Goal: Use online tool/utility: Utilize a website feature to perform a specific function

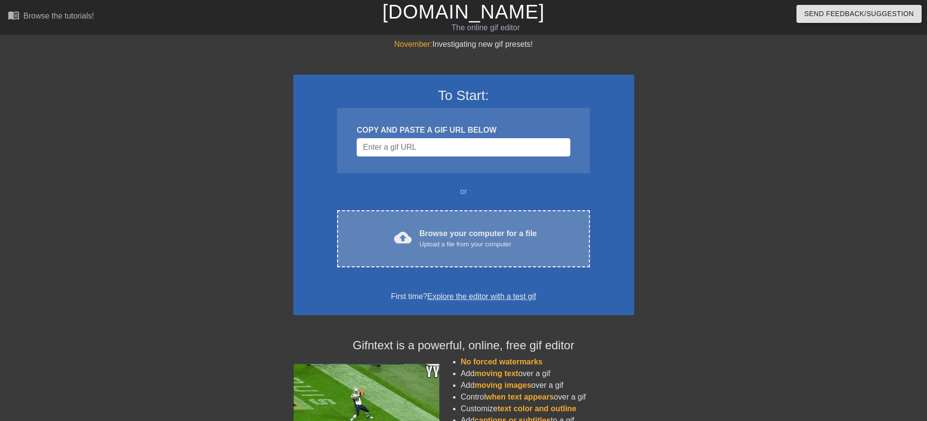
click at [433, 224] on div "cloud_upload Browse your computer for a file Upload a file from your computer C…" at bounding box center [463, 238] width 252 height 57
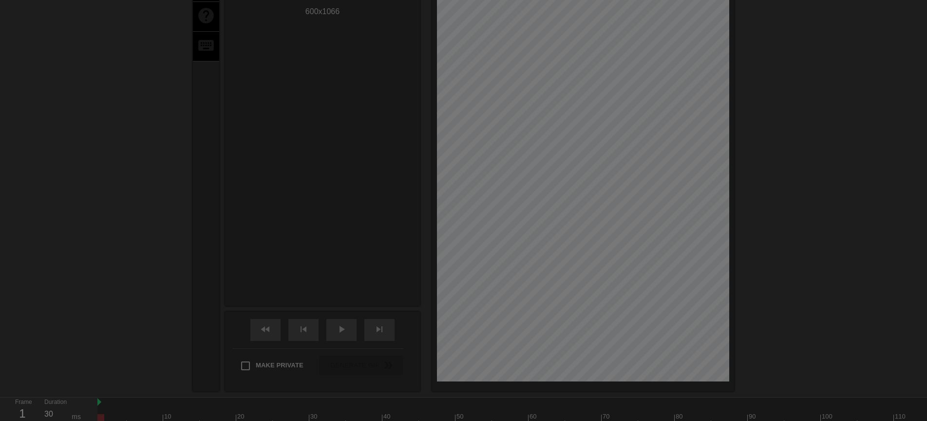
scroll to position [24, 0]
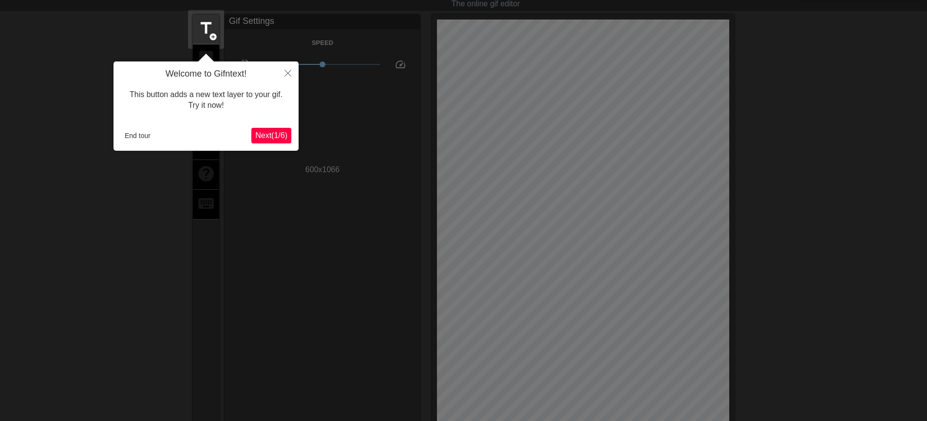
click at [262, 138] on span "Next ( 1 / 6 )" at bounding box center [271, 135] width 32 height 8
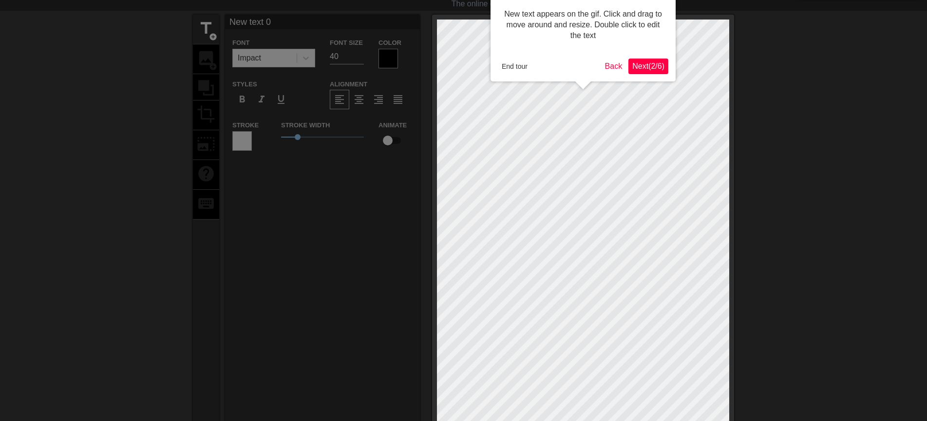
scroll to position [0, 0]
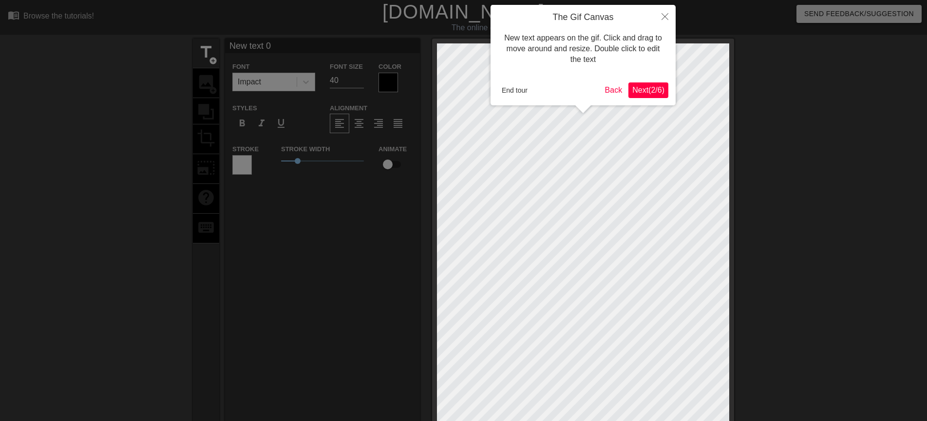
click at [648, 90] on span "Next ( 2 / 6 )" at bounding box center [648, 90] width 32 height 8
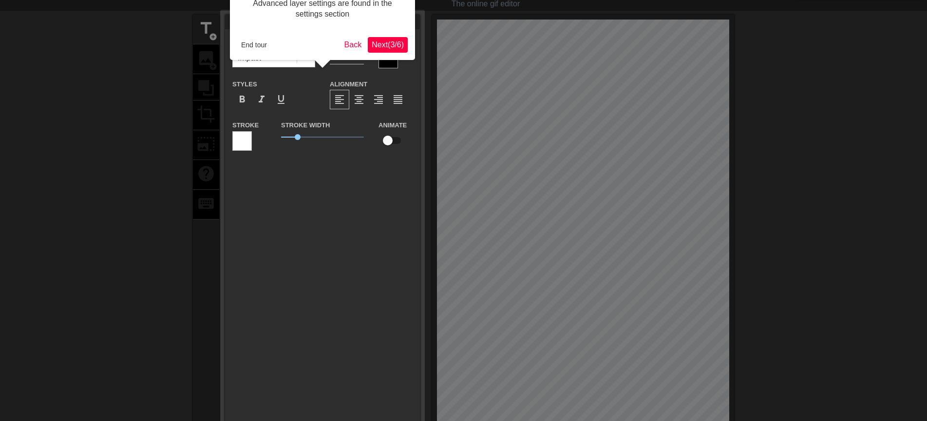
click at [393, 41] on span "Next ( 3 / 6 )" at bounding box center [388, 44] width 32 height 8
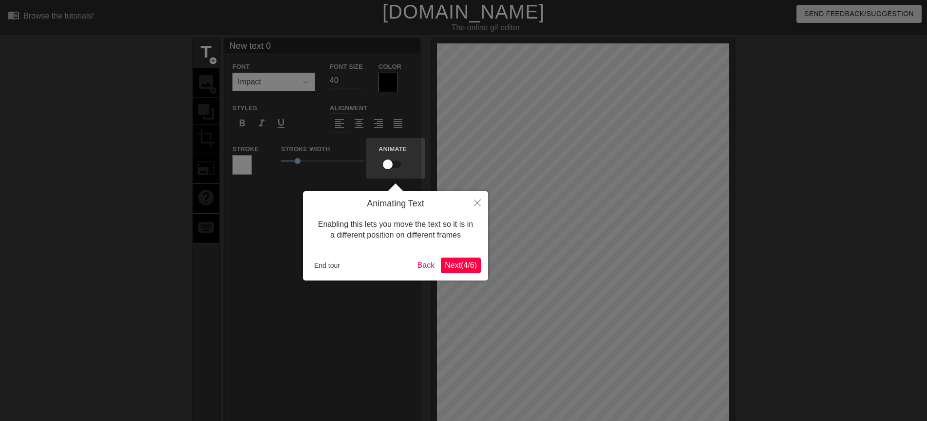
click at [445, 270] on button "Next ( 4 / 6 )" at bounding box center [461, 265] width 40 height 16
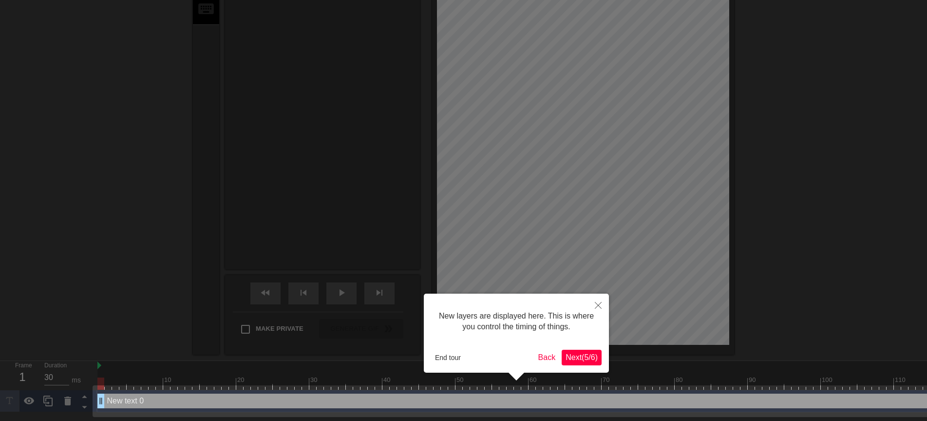
click at [581, 361] on span "Next ( 5 / 6 )" at bounding box center [582, 357] width 32 height 8
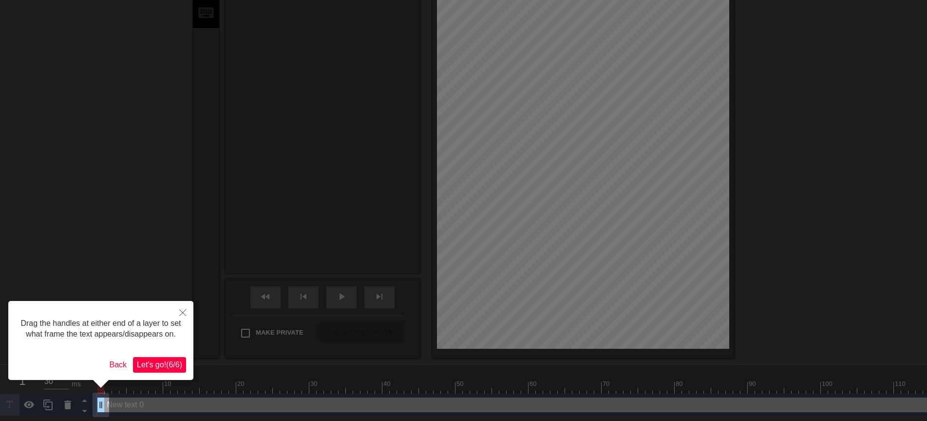
click at [160, 362] on span "Let's go! ( 6 / 6 )" at bounding box center [159, 364] width 45 height 8
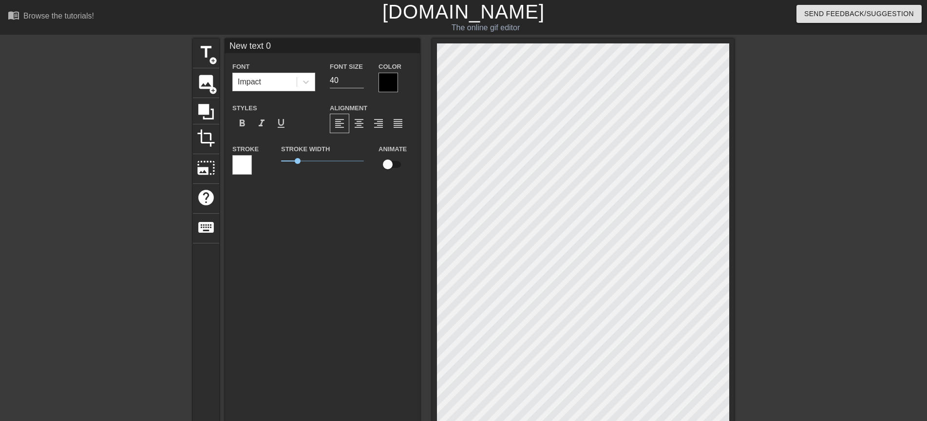
drag, startPoint x: 271, startPoint y: 41, endPoint x: 215, endPoint y: 38, distance: 56.1
click at [215, 38] on div "menu_book Browse the tutorials! Gifntext.com The online gif editor Send Feedbac…" at bounding box center [463, 315] width 927 height 630
type input "早"
click at [386, 80] on div at bounding box center [388, 82] width 19 height 19
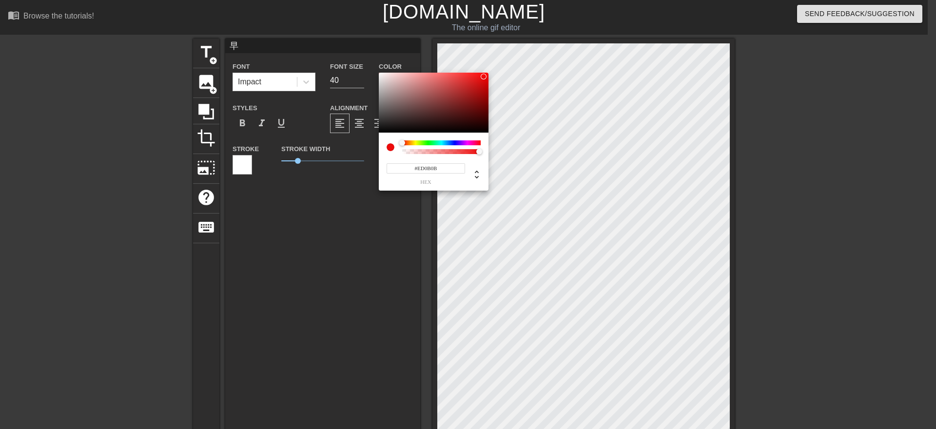
type input "#ED0B0B"
click at [483, 77] on div at bounding box center [434, 103] width 110 height 60
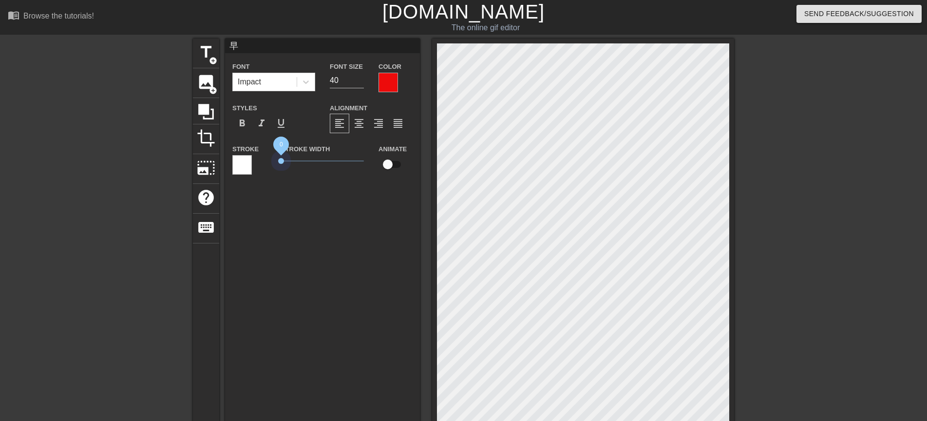
drag, startPoint x: 296, startPoint y: 161, endPoint x: 273, endPoint y: 161, distance: 22.4
click at [273, 161] on div "Stroke Stroke Width 0 Animate" at bounding box center [322, 163] width 195 height 40
type input "70"
click at [362, 77] on input "70" at bounding box center [347, 81] width 34 height 16
click at [307, 179] on div "Stroke Width 0" at bounding box center [322, 163] width 97 height 40
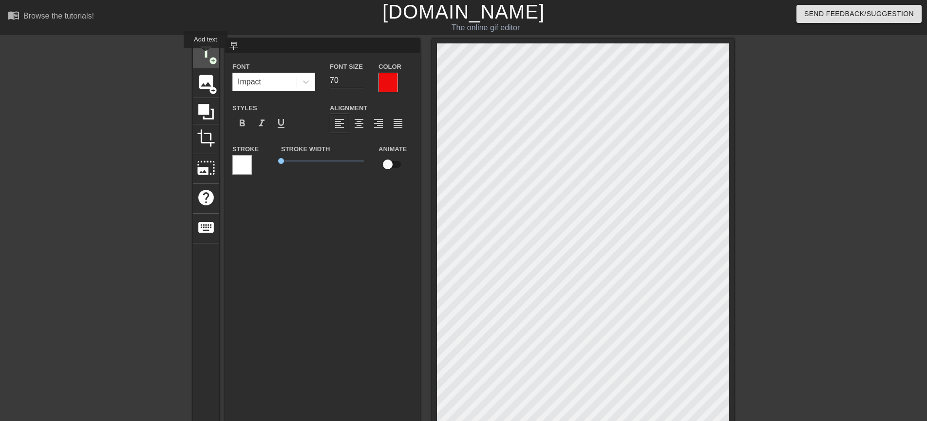
click at [206, 55] on span "title" at bounding box center [206, 52] width 19 height 19
type input "New text 1"
type input "40"
drag, startPoint x: 280, startPoint y: 45, endPoint x: 218, endPoint y: 45, distance: 62.4
click at [218, 45] on div "title add_circle image add_circle crop photo_size_select_large help keyboard Ne…" at bounding box center [463, 305] width 541 height 534
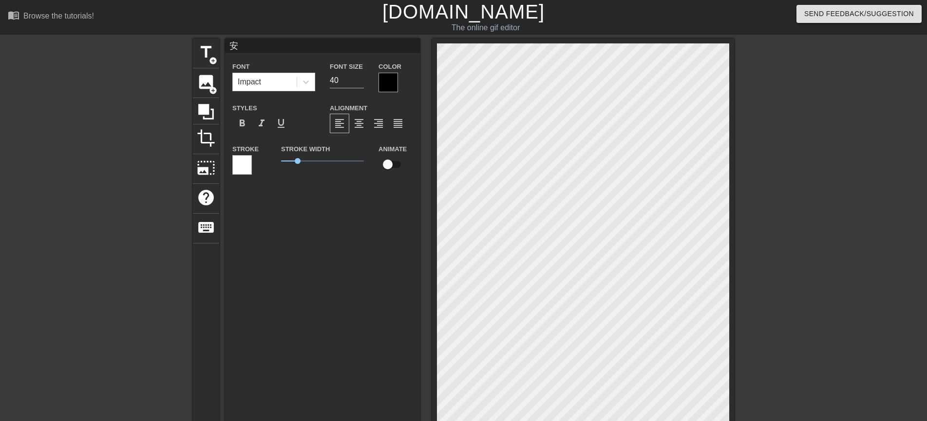
type input "安"
click at [383, 78] on div at bounding box center [388, 82] width 19 height 19
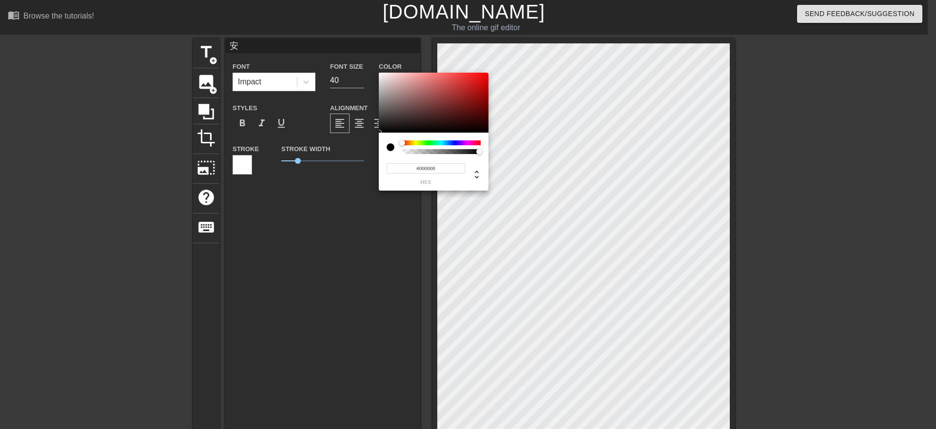
type input "#F00B0B"
click at [483, 76] on div at bounding box center [434, 103] width 110 height 60
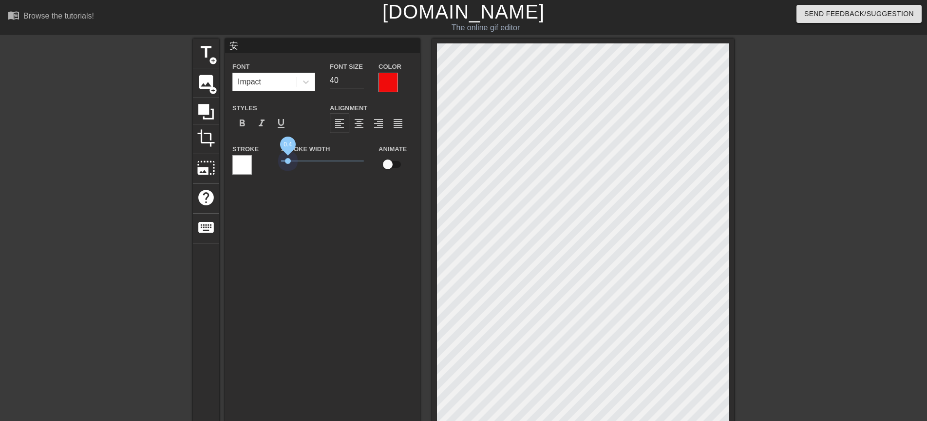
drag, startPoint x: 295, startPoint y: 160, endPoint x: 263, endPoint y: 158, distance: 32.2
click at [263, 158] on div "Stroke Stroke Width 0.4 Animate" at bounding box center [322, 163] width 195 height 40
click at [362, 77] on input "63" at bounding box center [347, 81] width 34 height 16
click at [362, 77] on input "64" at bounding box center [347, 81] width 34 height 16
click at [362, 77] on input "65" at bounding box center [347, 81] width 34 height 16
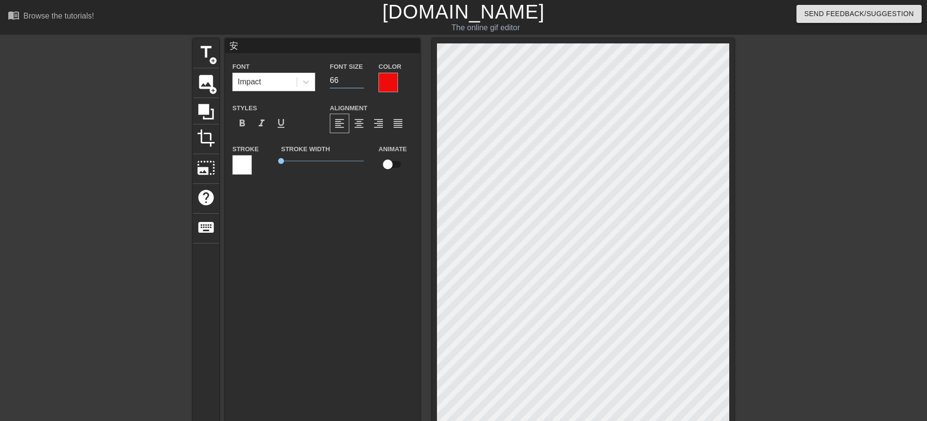
click at [362, 77] on input "66" at bounding box center [347, 81] width 34 height 16
click at [362, 77] on input "67" at bounding box center [347, 81] width 34 height 16
click at [362, 77] on input "68" at bounding box center [347, 81] width 34 height 16
click at [362, 77] on input "69" at bounding box center [347, 81] width 34 height 16
type input "70"
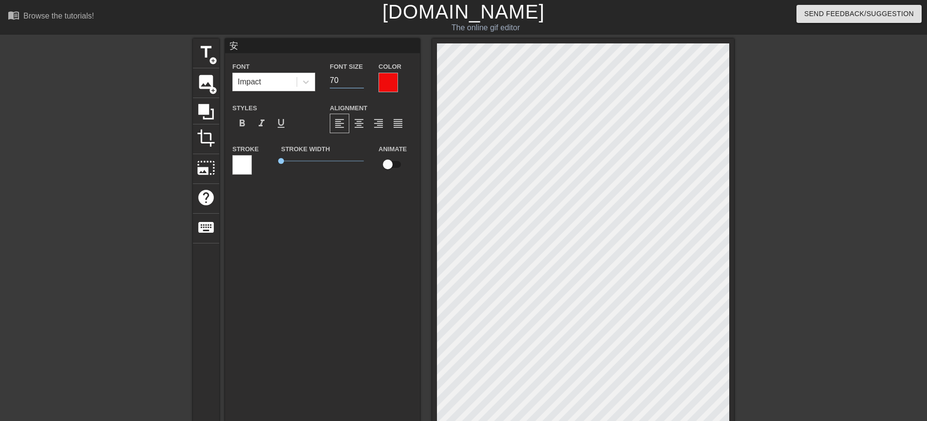
click at [362, 77] on input "70" at bounding box center [347, 81] width 34 height 16
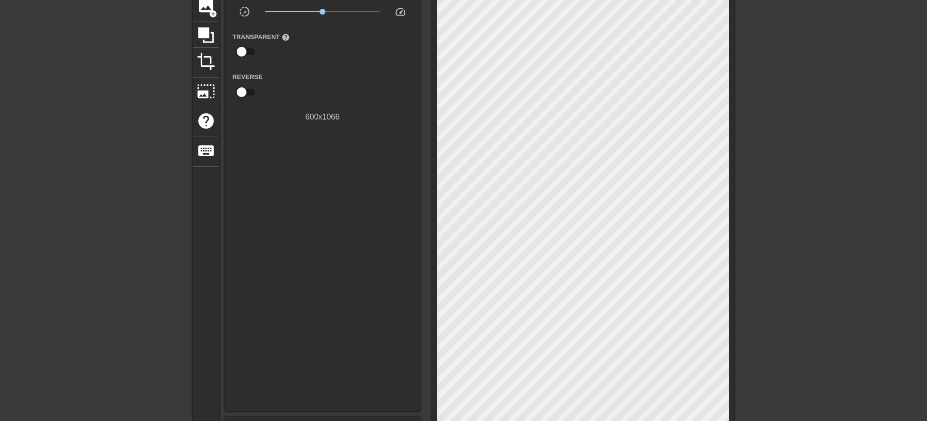
scroll to position [233, 0]
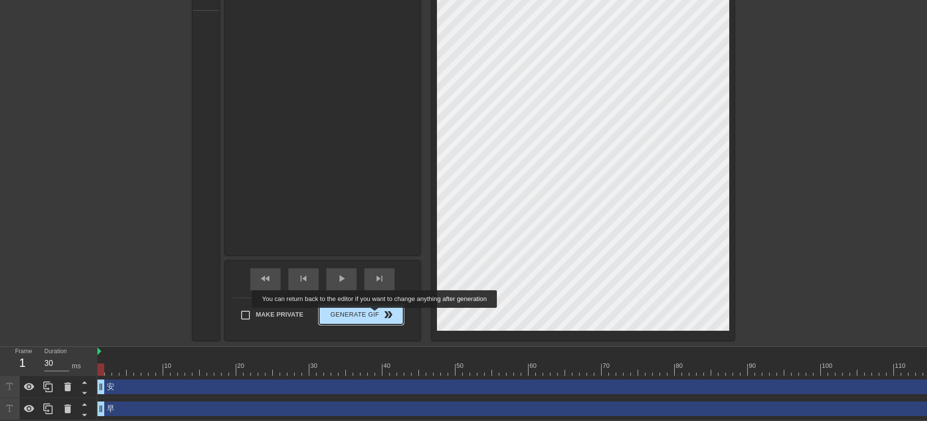
click at [376, 314] on span "Generate Gif double_arrow" at bounding box center [361, 314] width 77 height 12
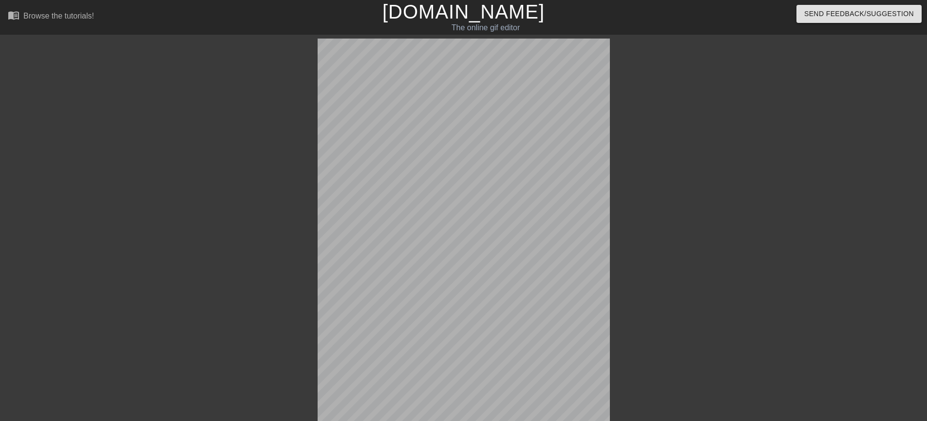
scroll to position [219, 0]
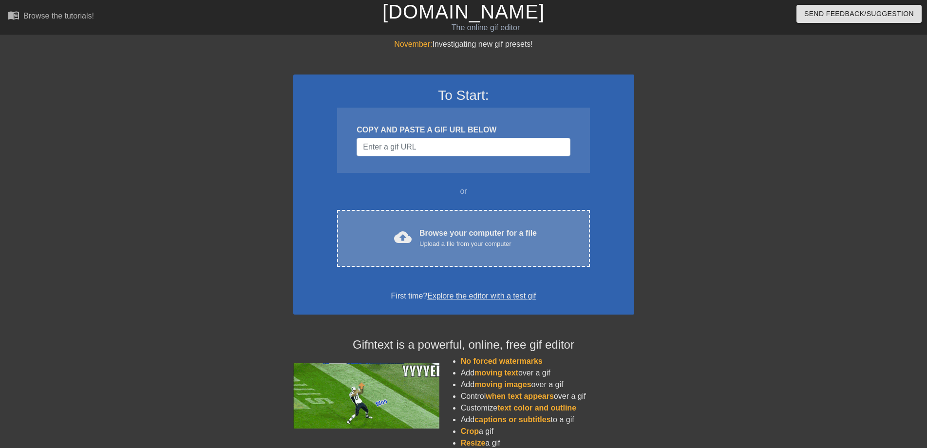
click at [409, 246] on span "cloud_upload" at bounding box center [403, 238] width 18 height 18
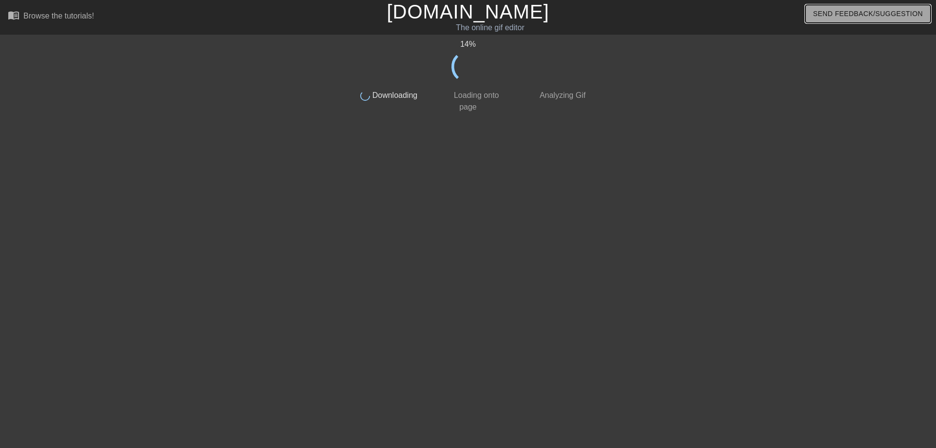
click at [836, 11] on span "Send Feedback/Suggestion" at bounding box center [868, 14] width 110 height 12
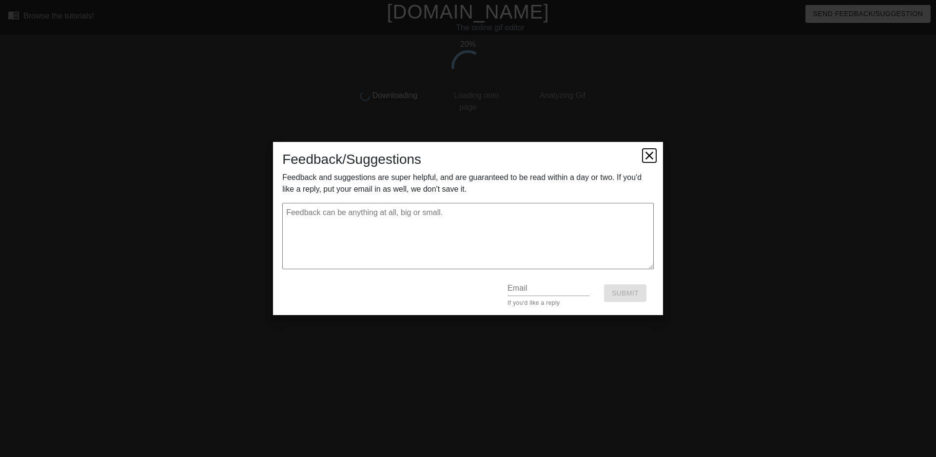
click at [649, 154] on icon at bounding box center [649, 156] width 14 height 14
type textarea "x"
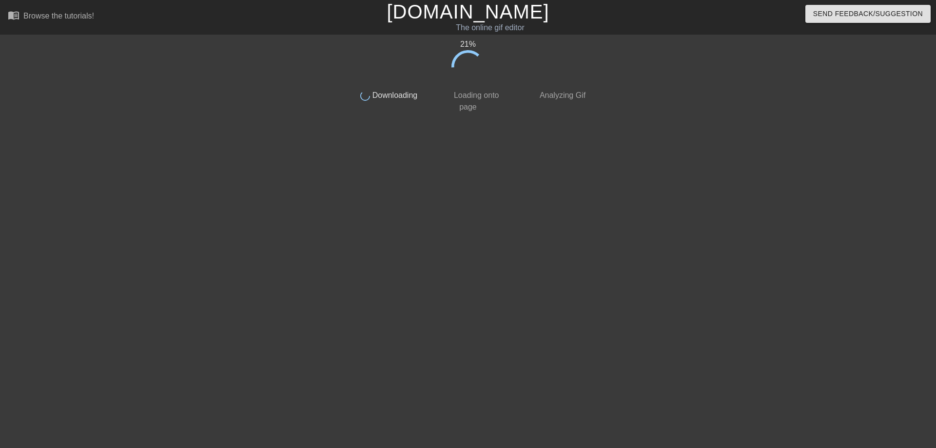
click at [728, 134] on div at bounding box center [675, 184] width 146 height 292
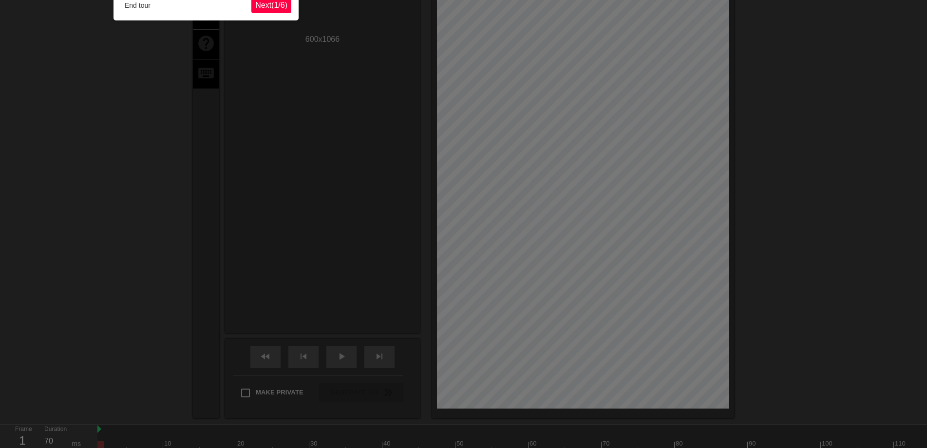
scroll to position [24, 0]
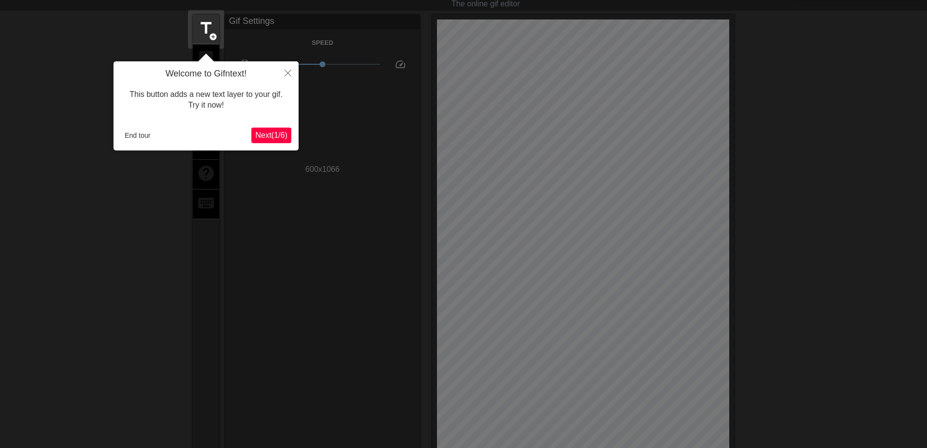
click at [261, 134] on span "Next ( 1 / 6 )" at bounding box center [271, 135] width 32 height 8
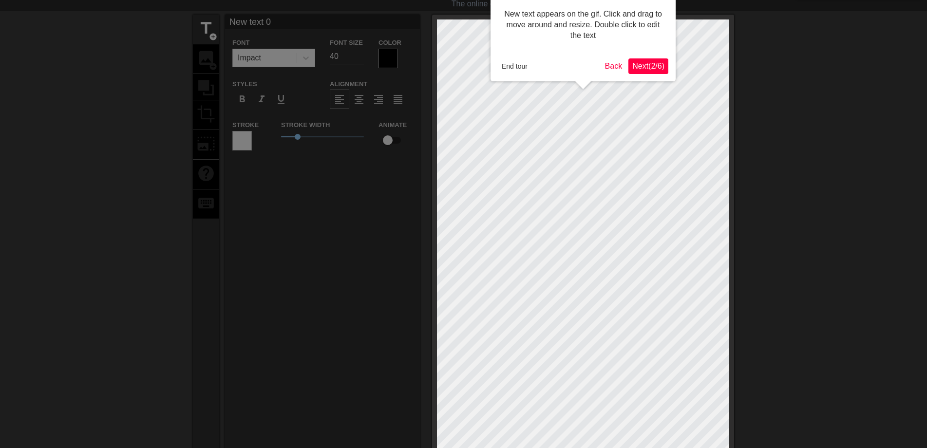
scroll to position [0, 0]
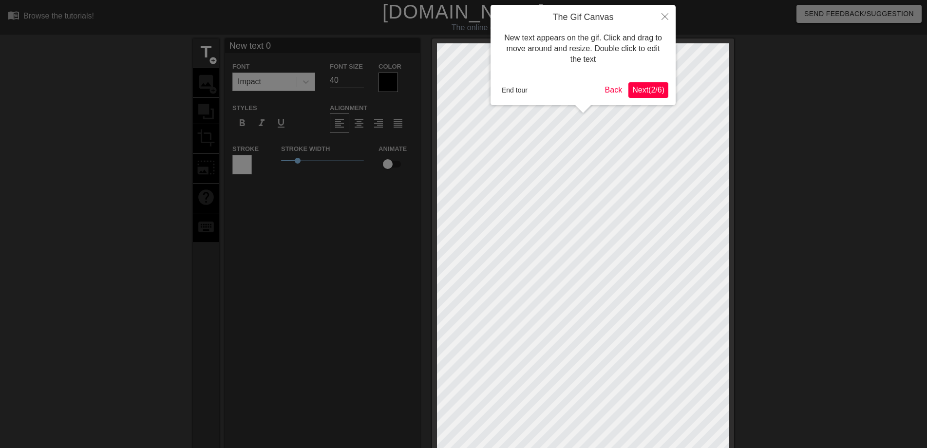
click at [652, 86] on span "Next ( 2 / 6 )" at bounding box center [648, 90] width 32 height 8
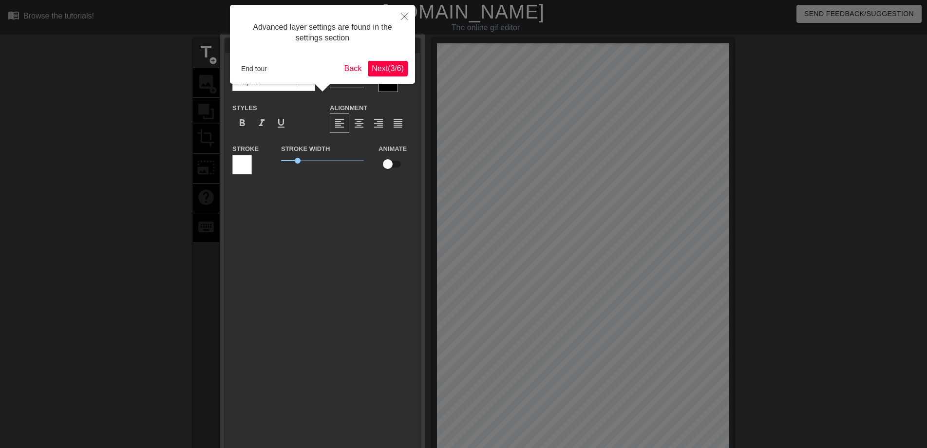
scroll to position [24, 0]
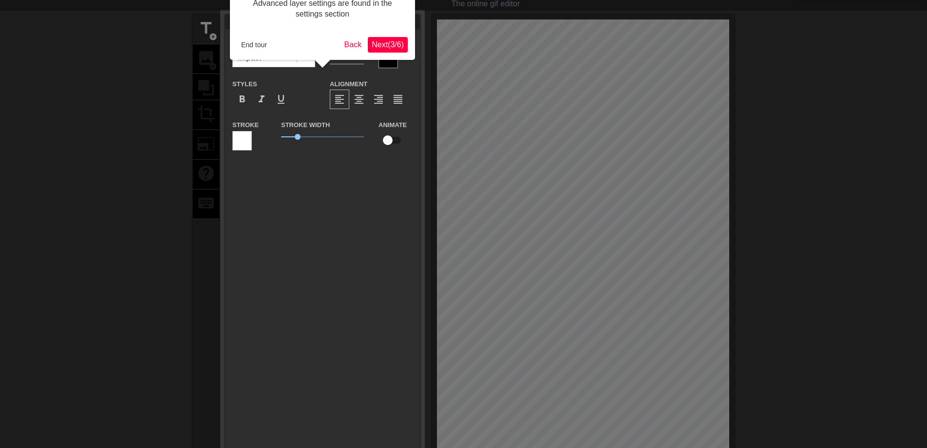
click at [397, 44] on span "Next ( 3 / 6 )" at bounding box center [388, 44] width 32 height 8
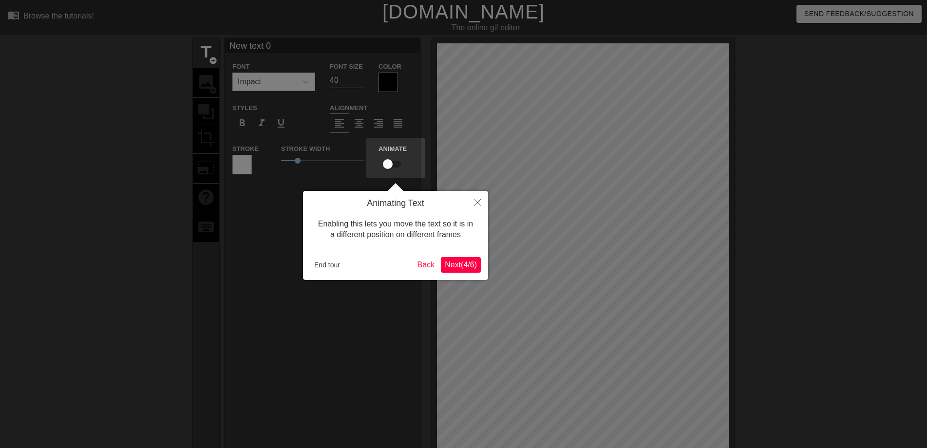
click at [461, 261] on span "Next ( 4 / 6 )" at bounding box center [461, 265] width 32 height 8
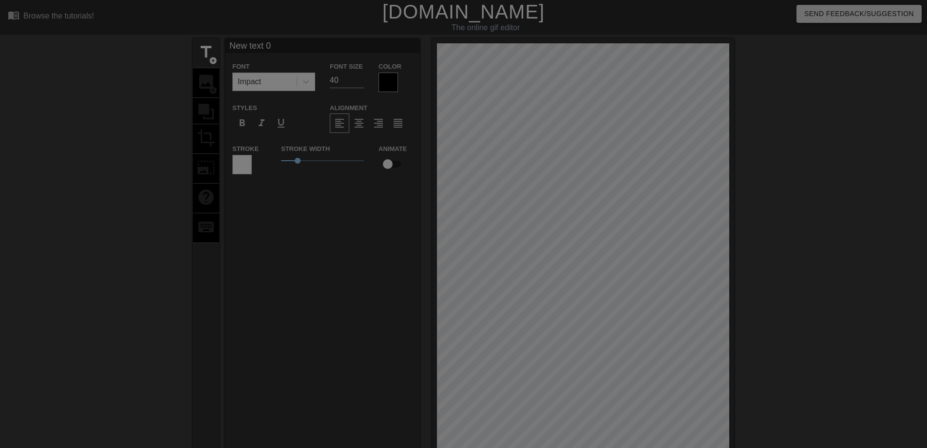
scroll to position [191, 0]
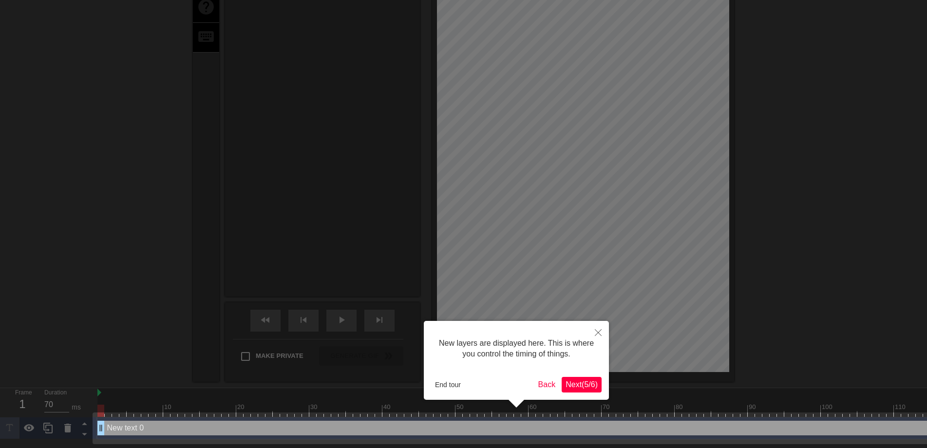
click at [569, 387] on span "Next ( 5 / 6 )" at bounding box center [582, 385] width 32 height 8
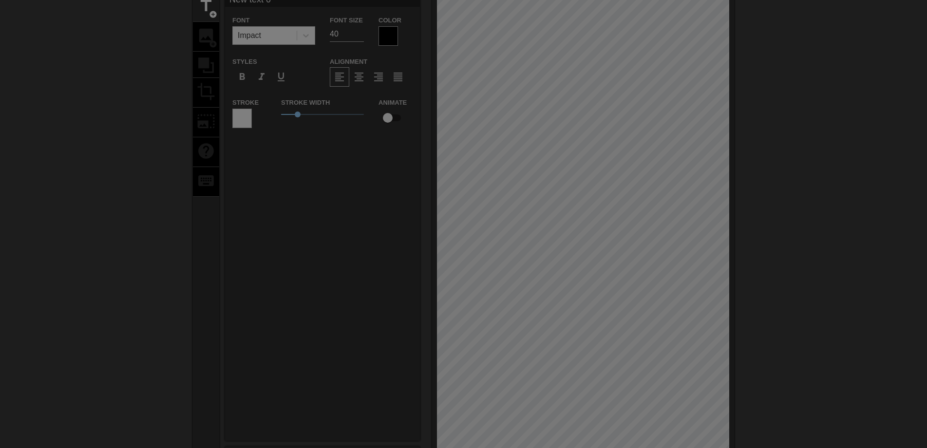
scroll to position [0, 0]
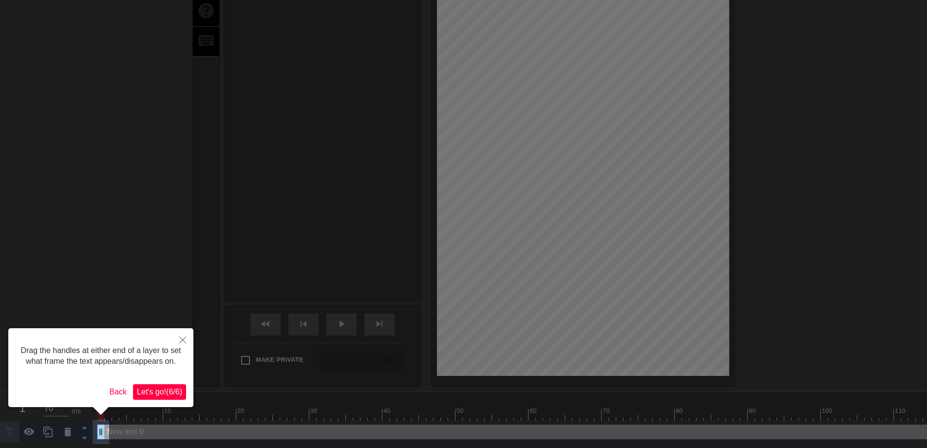
click at [171, 394] on span "Let's go! ( 6 / 6 )" at bounding box center [159, 392] width 45 height 8
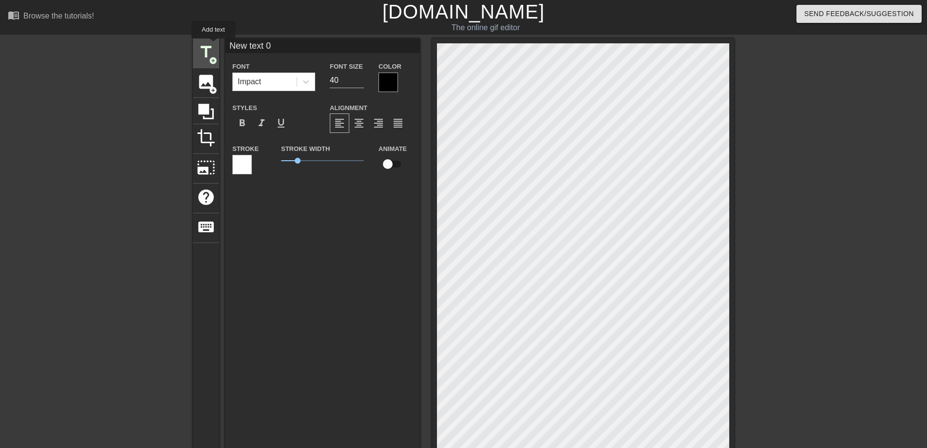
drag, startPoint x: 273, startPoint y: 46, endPoint x: 211, endPoint y: 45, distance: 62.4
click at [211, 45] on div "title add_circle image add_circle crop photo_size_select_large help keyboard Ne…" at bounding box center [463, 305] width 541 height 534
type input "早"
click at [384, 79] on div at bounding box center [388, 82] width 19 height 19
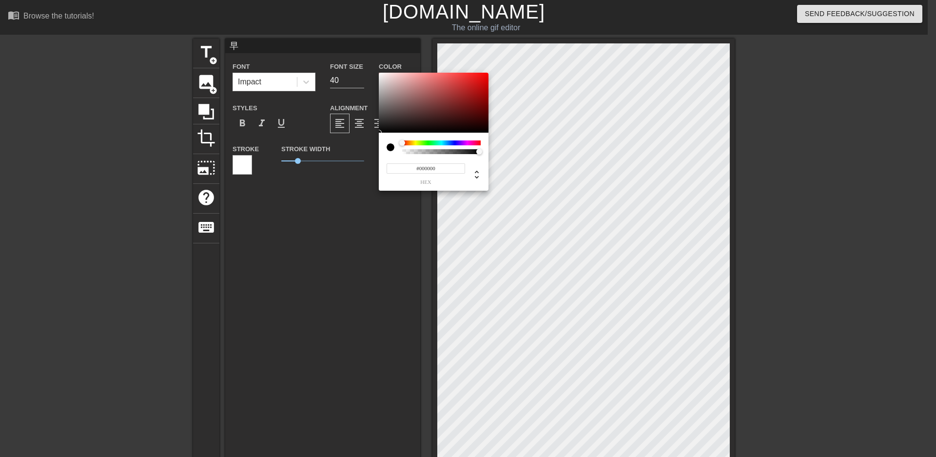
type input "#F20D0D"
click at [482, 76] on div at bounding box center [434, 103] width 110 height 60
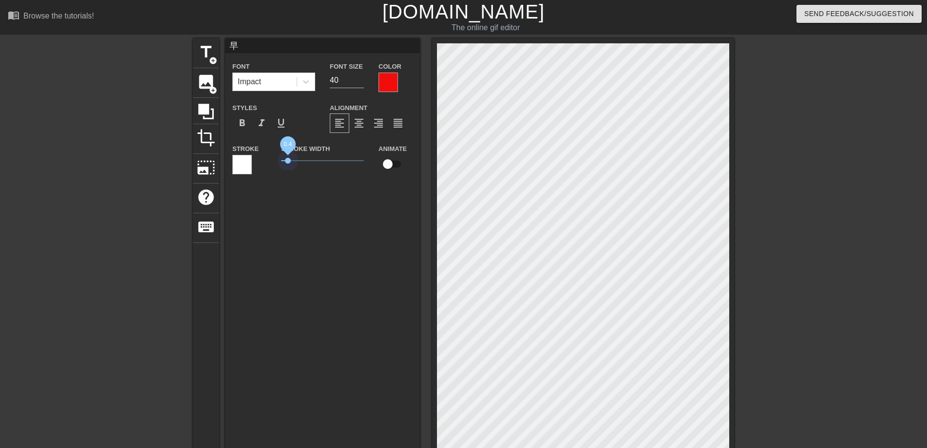
drag, startPoint x: 287, startPoint y: 162, endPoint x: 255, endPoint y: 161, distance: 32.2
click at [255, 161] on div "Stroke Stroke Width 0.4 Animate" at bounding box center [322, 163] width 195 height 40
click at [362, 77] on input "66" at bounding box center [347, 81] width 34 height 16
click at [362, 77] on input "67" at bounding box center [347, 81] width 34 height 16
click at [362, 77] on input "68" at bounding box center [347, 81] width 34 height 16
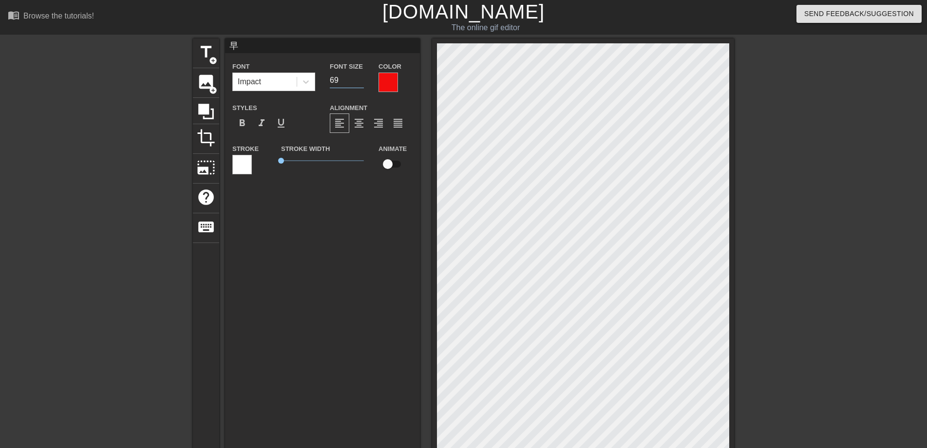
click at [362, 77] on input "69" at bounding box center [347, 81] width 34 height 16
type input "70"
click at [362, 77] on input "70" at bounding box center [347, 81] width 34 height 16
click at [197, 51] on span "title" at bounding box center [206, 52] width 19 height 19
type input "New text 1"
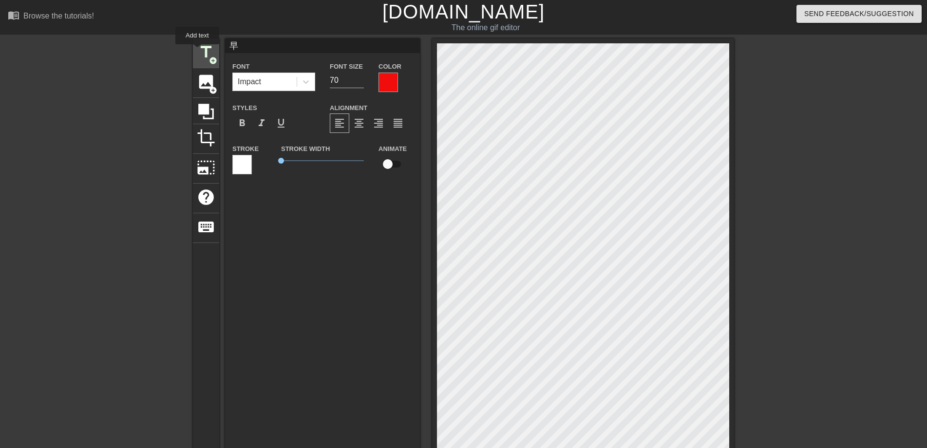
type input "40"
drag, startPoint x: 273, startPoint y: 50, endPoint x: 205, endPoint y: 42, distance: 68.7
click at [205, 42] on div "title add_circle image add_circle crop photo_size_select_large help keyboard Ne…" at bounding box center [463, 305] width 541 height 534
type input "安"
click at [379, 76] on div at bounding box center [388, 82] width 19 height 19
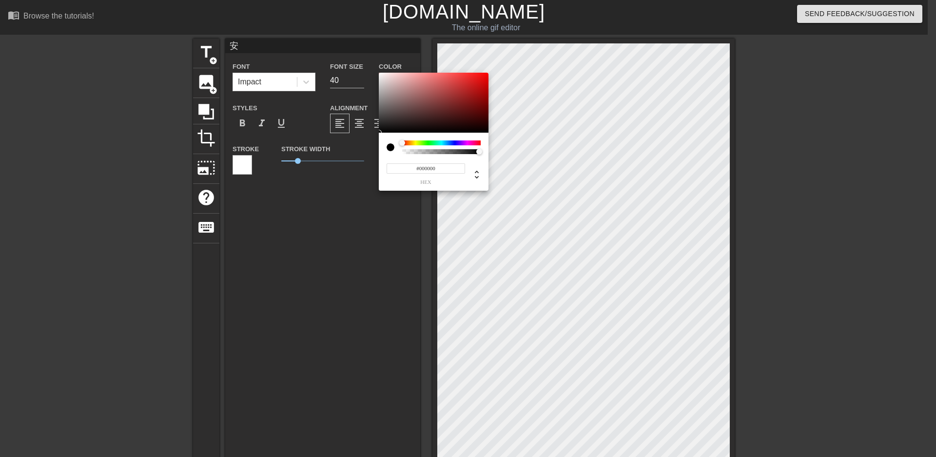
type input "#E90909"
click at [484, 77] on div at bounding box center [434, 103] width 110 height 60
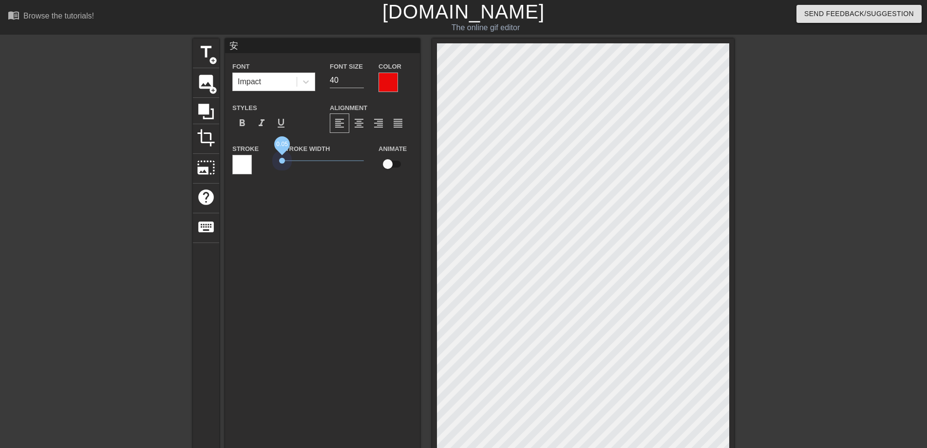
drag, startPoint x: 298, startPoint y: 159, endPoint x: 267, endPoint y: 156, distance: 31.3
click at [267, 156] on div "Stroke Stroke Width 0.05 Animate" at bounding box center [322, 163] width 195 height 40
click at [364, 77] on input "67" at bounding box center [347, 81] width 34 height 16
click at [364, 77] on input "68" at bounding box center [347, 81] width 34 height 16
click at [364, 77] on input "69" at bounding box center [347, 81] width 34 height 16
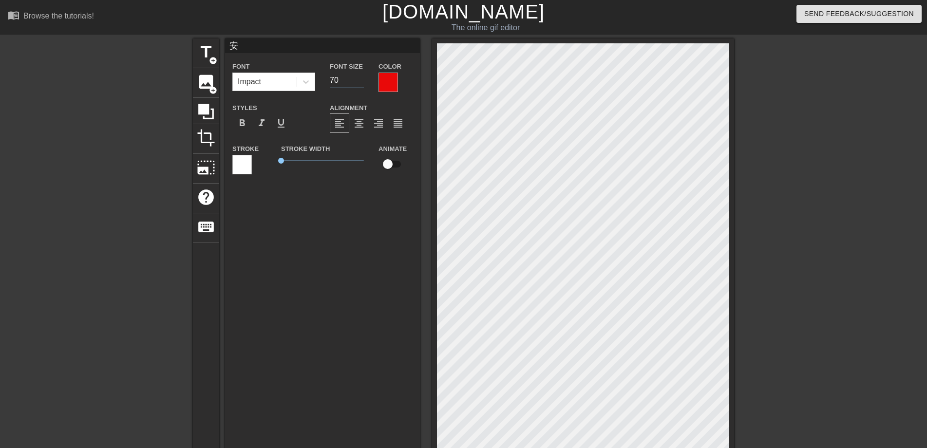
click at [364, 77] on input "70" at bounding box center [347, 81] width 34 height 16
click at [364, 77] on input "71" at bounding box center [347, 81] width 34 height 16
type input "70"
click at [362, 83] on input "70" at bounding box center [347, 81] width 34 height 16
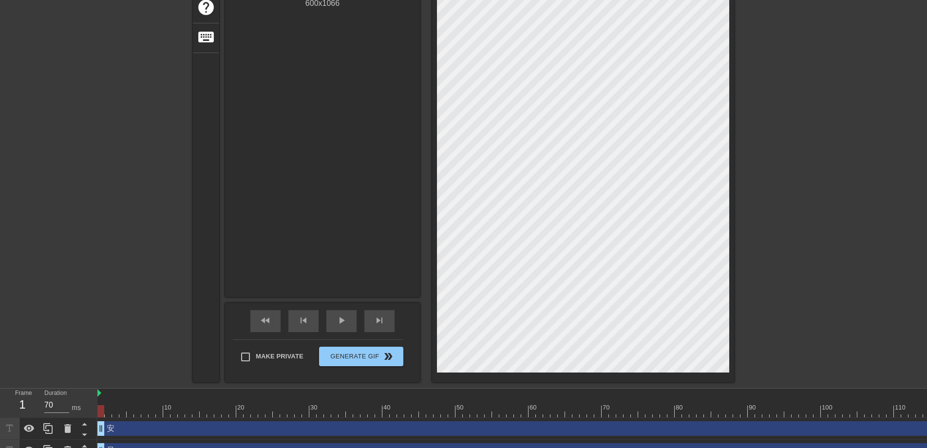
scroll to position [206, 0]
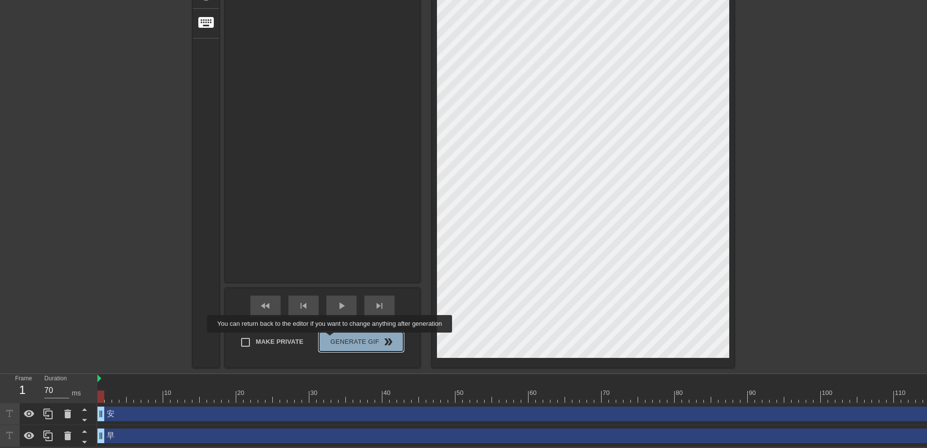
click at [331, 340] on span "Generate Gif double_arrow" at bounding box center [361, 342] width 77 height 12
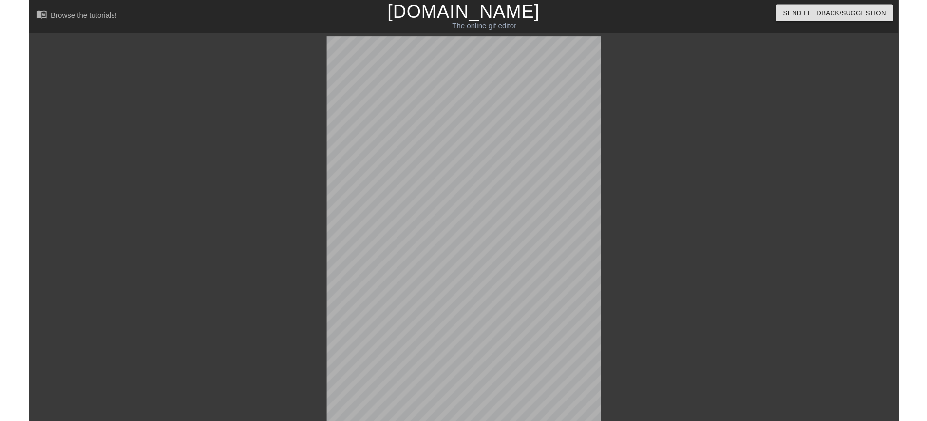
scroll to position [191, 0]
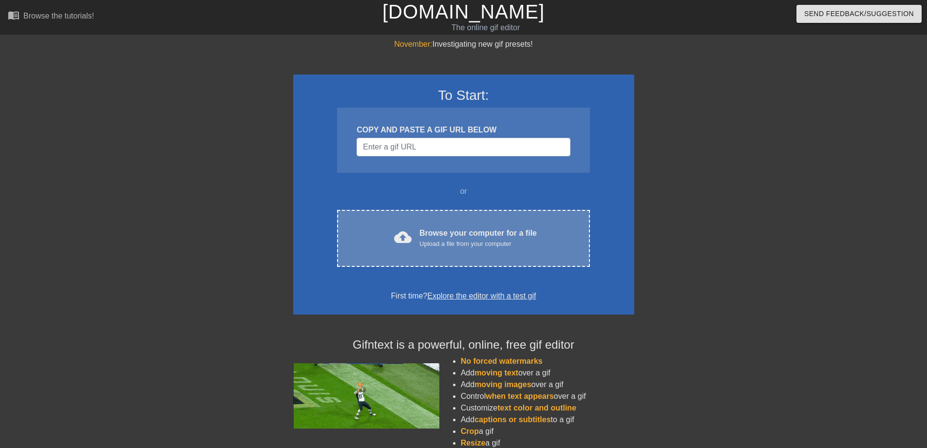
click at [427, 241] on div "Upload a file from your computer" at bounding box center [478, 244] width 117 height 10
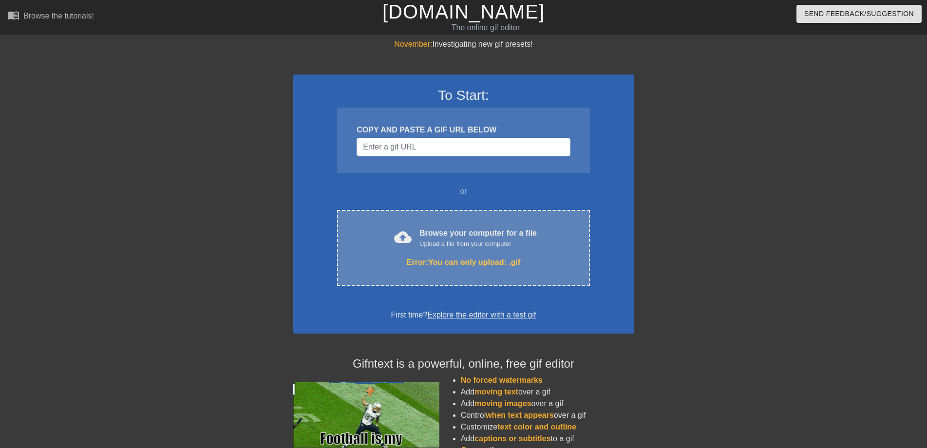
click at [446, 237] on div "Browse your computer for a file Upload a file from your computer" at bounding box center [478, 238] width 117 height 21
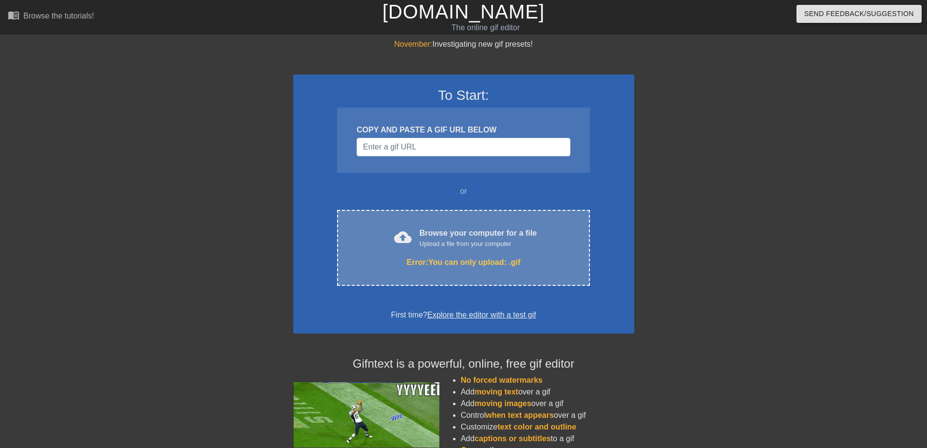
click at [583, 233] on div "cloud_upload Browse your computer for a file Upload a file from your computer E…" at bounding box center [463, 248] width 252 height 76
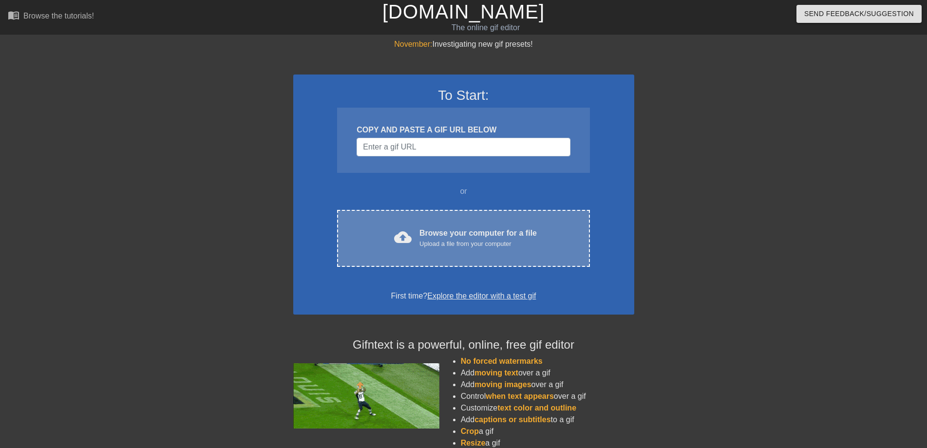
click at [440, 241] on div "Upload a file from your computer" at bounding box center [478, 244] width 117 height 10
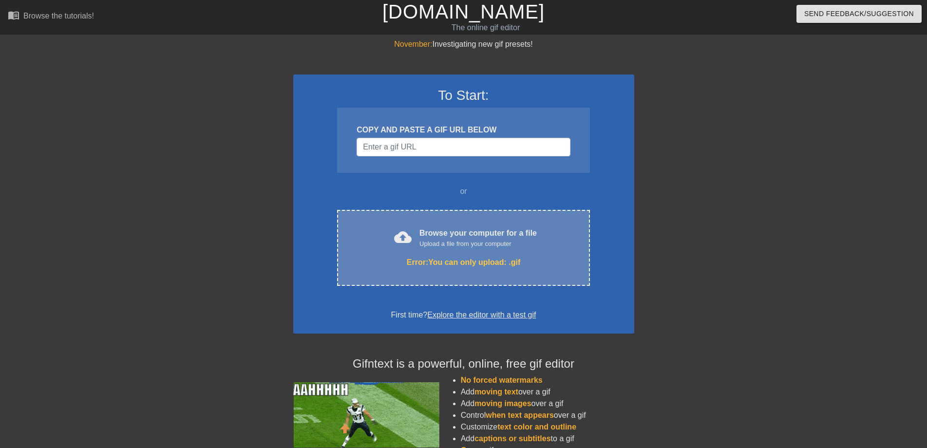
click at [384, 228] on div "cloud_upload Browse your computer for a file Upload a file from your computer" at bounding box center [463, 239] width 211 height 22
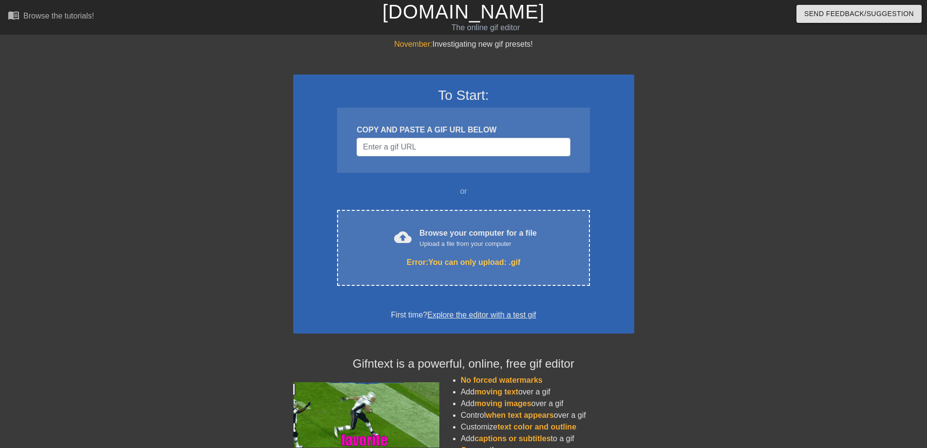
drag, startPoint x: 658, startPoint y: 134, endPoint x: 673, endPoint y: 132, distance: 14.7
click at [661, 134] on div at bounding box center [719, 184] width 146 height 292
